Goal: Information Seeking & Learning: Learn about a topic

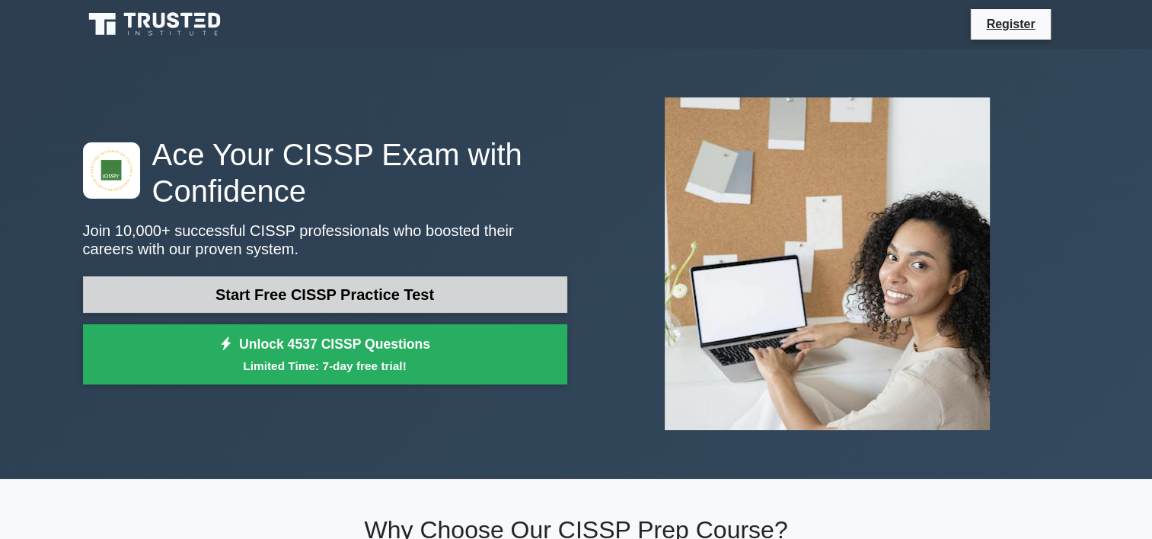
click at [320, 284] on link "Start Free CISSP Practice Test" at bounding box center [325, 294] width 484 height 37
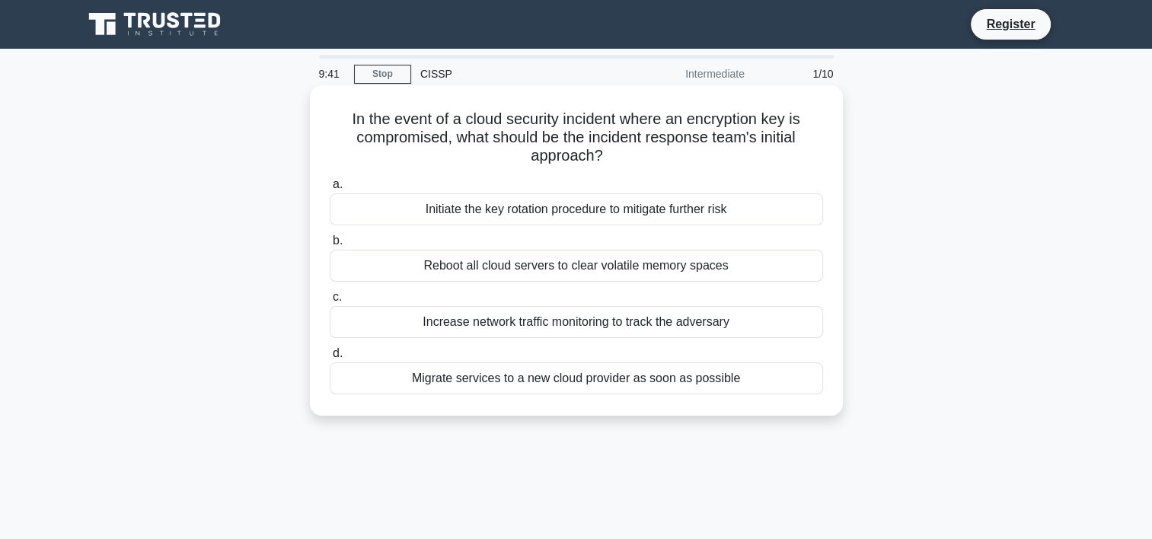
click at [528, 209] on div "Initiate the key rotation procedure to mitigate further risk" at bounding box center [576, 209] width 493 height 32
click at [330, 190] on input "a. Initiate the key rotation procedure to mitigate further risk" at bounding box center [330, 185] width 0 height 10
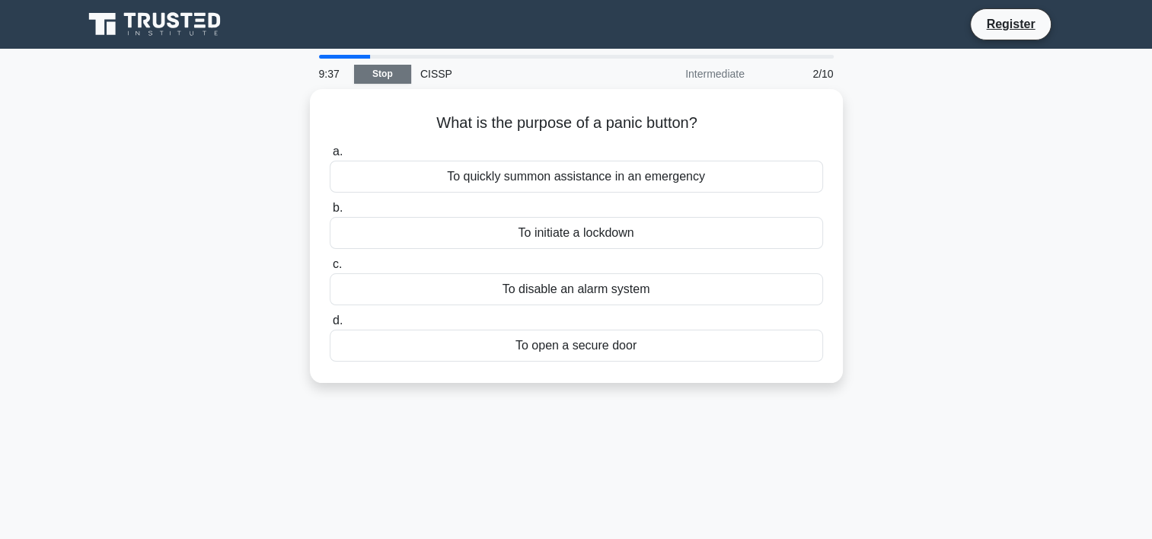
click at [396, 73] on link "Stop" at bounding box center [382, 74] width 57 height 19
